Goal: Book appointment/travel/reservation

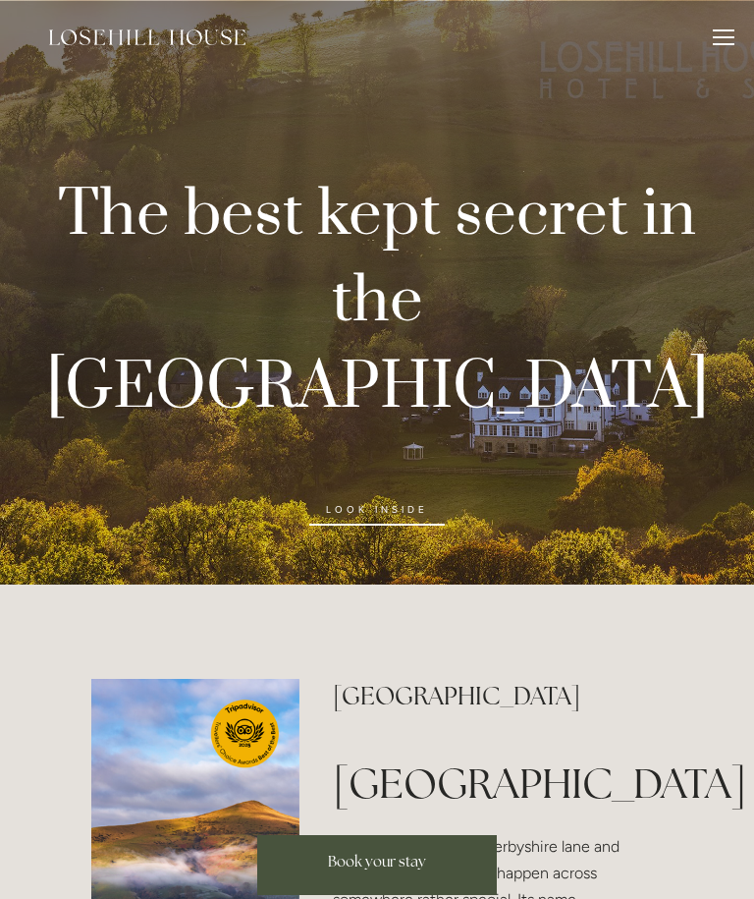
click at [719, 39] on div at bounding box center [724, 40] width 22 height 22
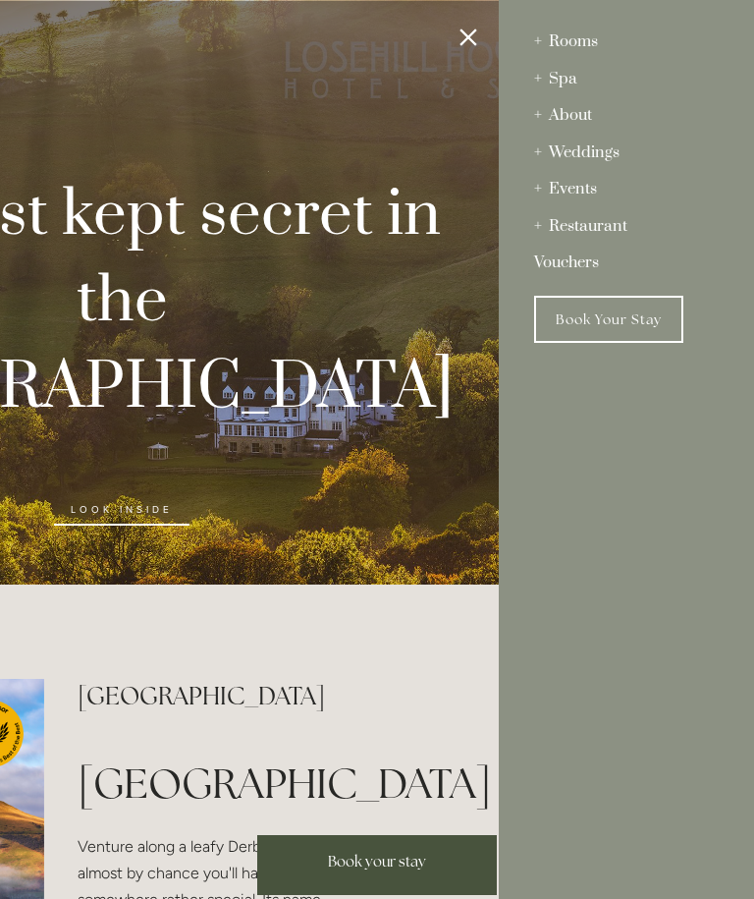
click at [559, 83] on div "Spa" at bounding box center [626, 79] width 185 height 37
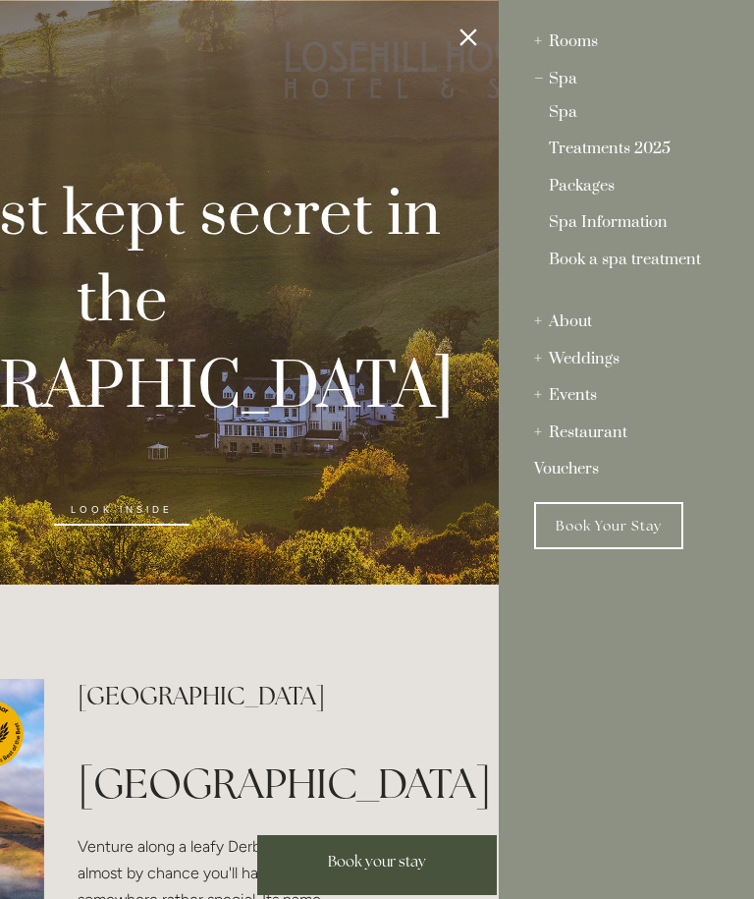
click at [594, 187] on link "Packages" at bounding box center [626, 190] width 155 height 23
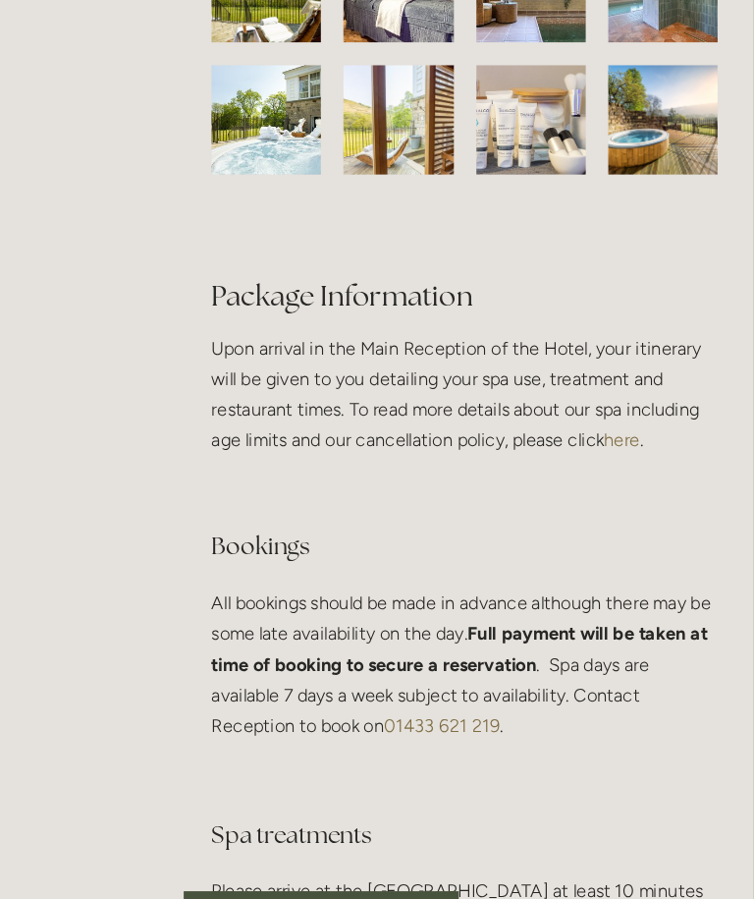
scroll to position [3970, 0]
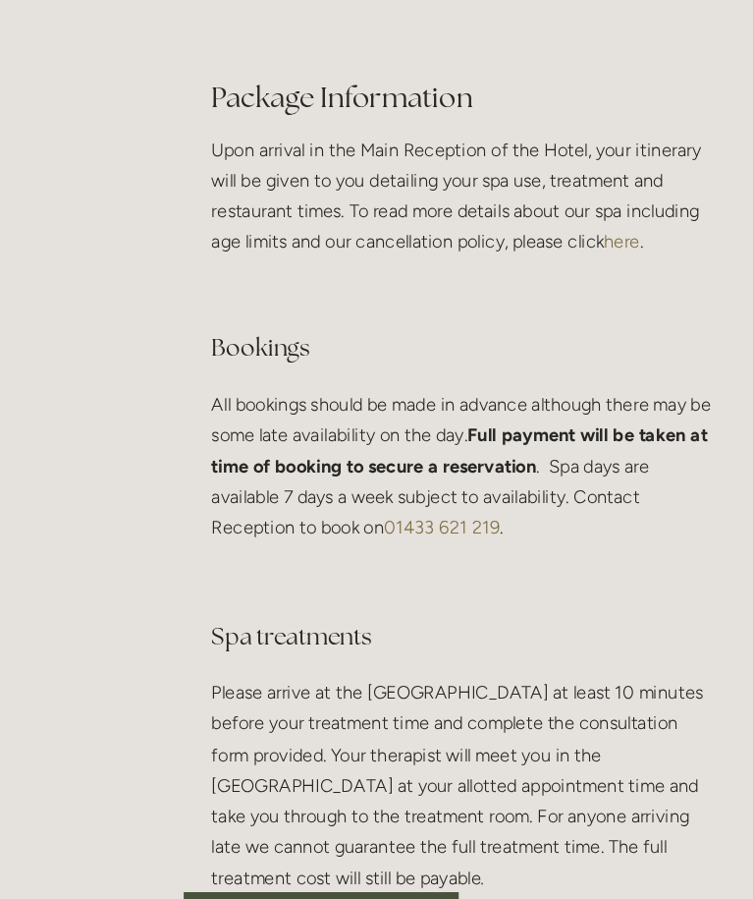
click at [328, 852] on span "Book your stay" at bounding box center [377, 861] width 98 height 19
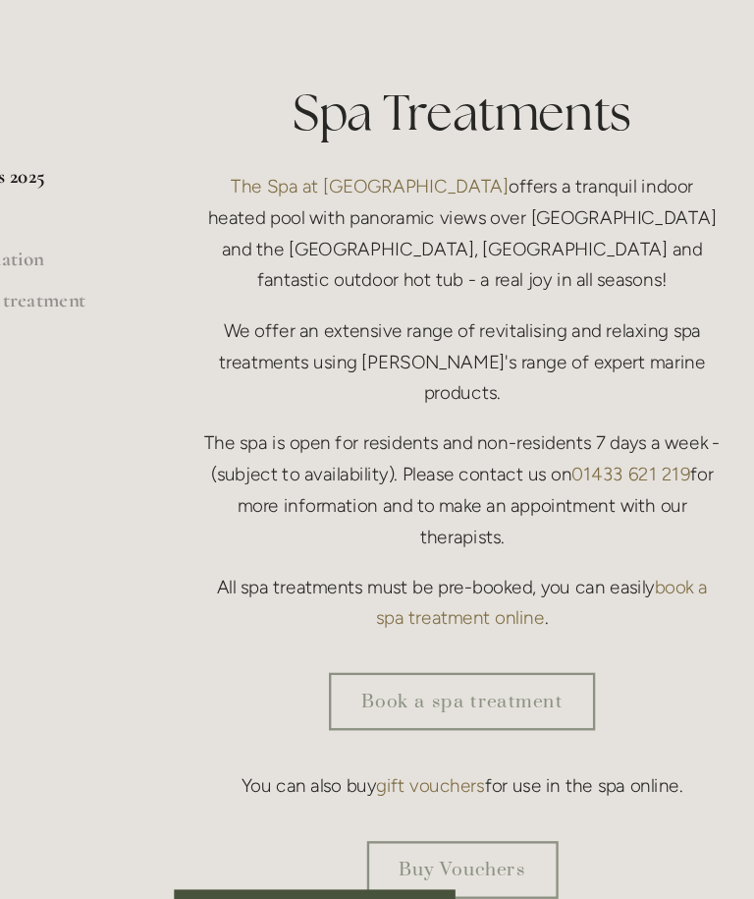
scroll to position [363, 0]
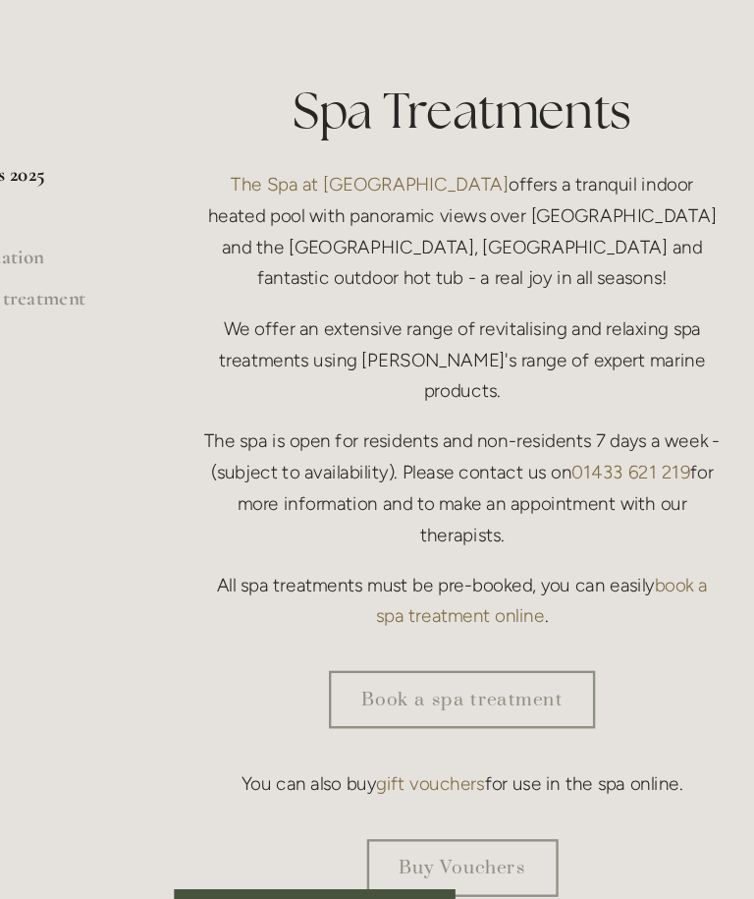
click at [453, 649] on link "Book a spa treatment" at bounding box center [502, 673] width 227 height 49
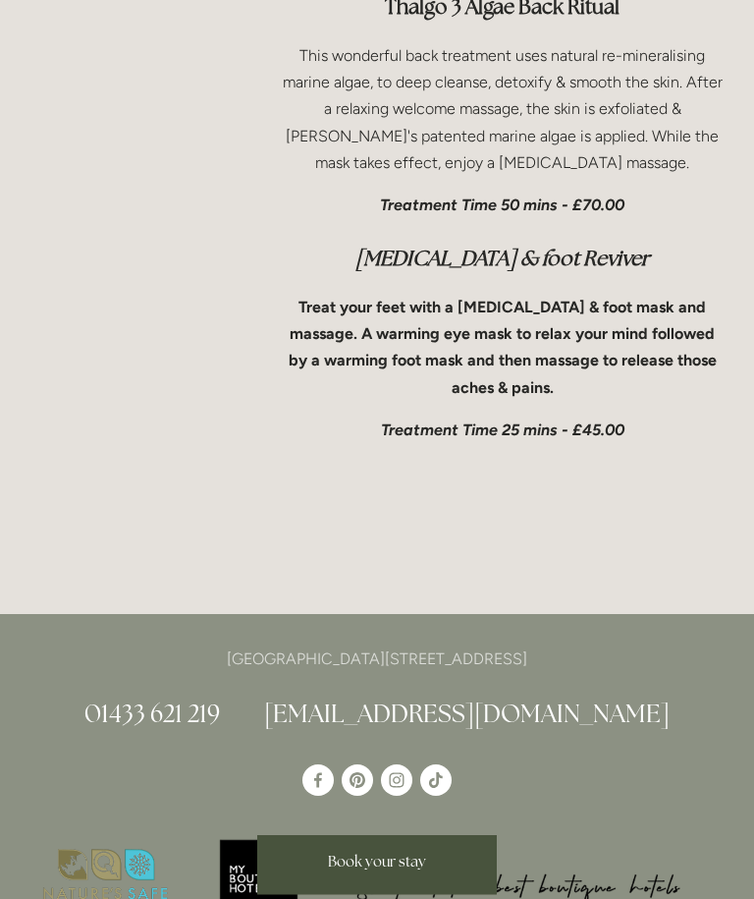
scroll to position [7542, 0]
